Goal: Transaction & Acquisition: Purchase product/service

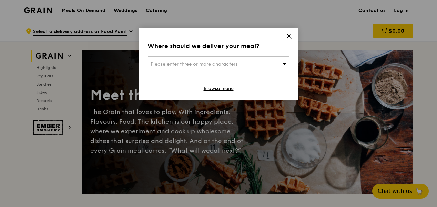
click at [292, 34] on div "Where should we deliver your meal? Please enter three or more characters Browse…" at bounding box center [218, 64] width 158 height 73
click at [289, 34] on icon at bounding box center [289, 36] width 6 height 6
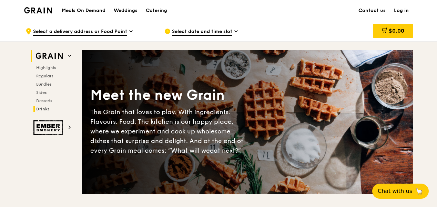
click at [42, 107] on span "Drinks" at bounding box center [42, 109] width 13 height 5
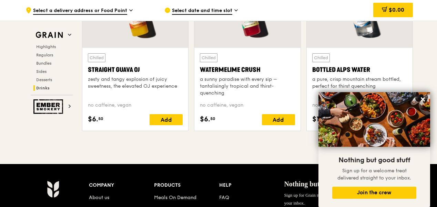
scroll to position [2785, 0]
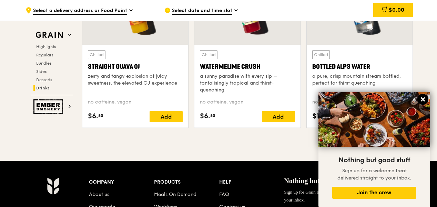
click at [420, 99] on icon at bounding box center [423, 99] width 6 height 6
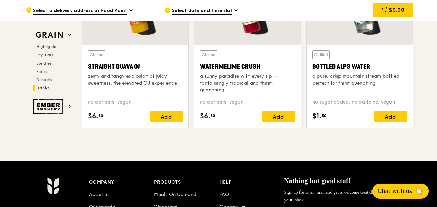
drag, startPoint x: 259, startPoint y: 63, endPoint x: 209, endPoint y: 59, distance: 50.5
click at [209, 59] on div "Chilled Watermelime Crush a sunny paradise with every sip – tantalisingly tropi…" at bounding box center [247, 71] width 95 height 43
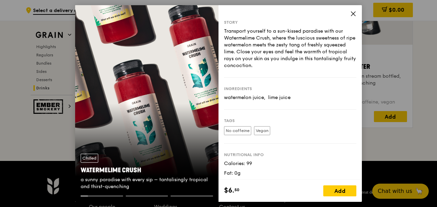
copy div "Watermelime Crush"
drag, startPoint x: 353, startPoint y: 13, endPoint x: 301, endPoint y: 43, distance: 60.5
click at [353, 13] on icon at bounding box center [353, 14] width 4 height 4
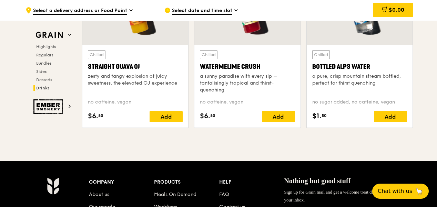
drag, startPoint x: 263, startPoint y: 65, endPoint x: 200, endPoint y: 61, distance: 63.2
click at [200, 62] on div "Watermelime Crush" at bounding box center [247, 67] width 95 height 10
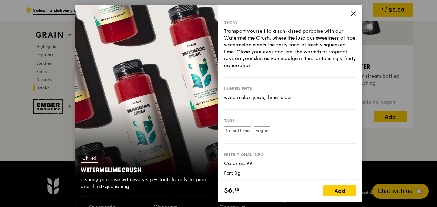
copy div "Watermelime Crush"
click at [354, 14] on icon at bounding box center [353, 14] width 6 height 6
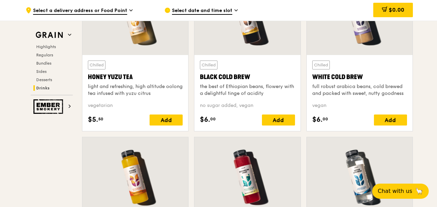
scroll to position [2510, 0]
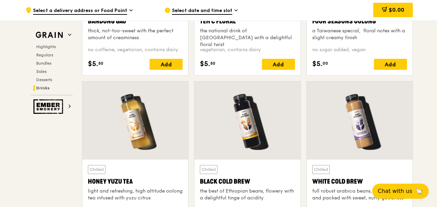
drag, startPoint x: 133, startPoint y: 177, endPoint x: 87, endPoint y: 179, distance: 45.8
click at [88, 179] on div "Honey Yuzu Tea" at bounding box center [135, 182] width 95 height 10
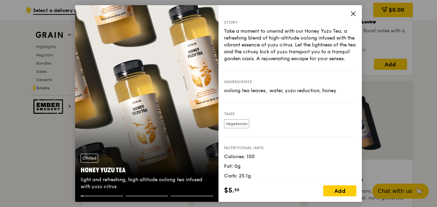
drag, startPoint x: 87, startPoint y: 179, endPoint x: 101, endPoint y: 180, distance: 13.1
drag, startPoint x: 101, startPoint y: 180, endPoint x: 350, endPoint y: 14, distance: 299.1
click at [350, 14] on div "Story Take a moment to unwind with our Honey Yuzu Tea, a refreshing blend of hi…" at bounding box center [289, 103] width 143 height 197
drag, startPoint x: 125, startPoint y: 167, endPoint x: 78, endPoint y: 167, distance: 47.5
click at [78, 167] on div "Chilled Honey Yuzu Tea light and refreshing, high altitude oolong tea infused w…" at bounding box center [146, 172] width 143 height 48
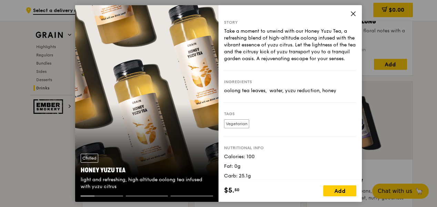
copy div "Honey Yuzu Tea"
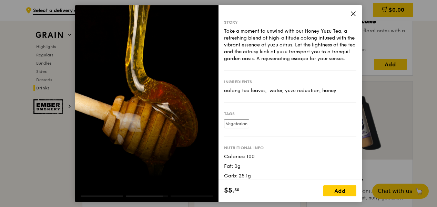
click at [354, 14] on icon at bounding box center [353, 14] width 6 height 6
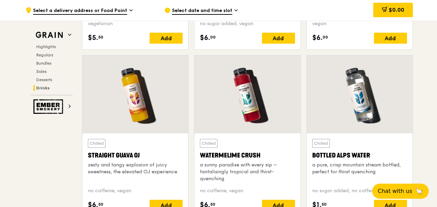
scroll to position [2682, 0]
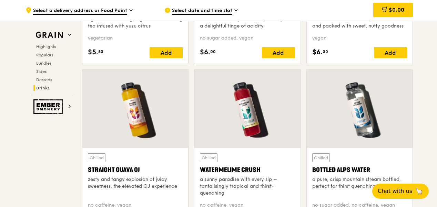
click at [255, 165] on div "Watermelime Crush" at bounding box center [247, 170] width 95 height 10
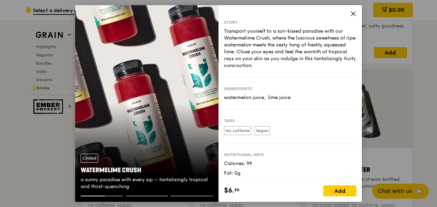
click at [353, 15] on icon at bounding box center [353, 14] width 6 height 6
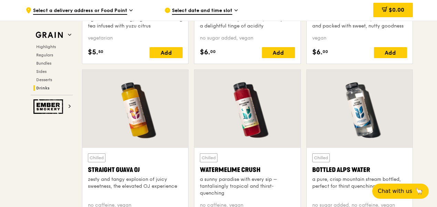
drag, startPoint x: 262, startPoint y: 167, endPoint x: 196, endPoint y: 170, distance: 66.2
click at [195, 170] on div "Chilled Watermelime Crush a sunny paradise with every sip – tantalisingly tropi…" at bounding box center [247, 189] width 106 height 83
copy div "Watermelime Crush"
